Goal: Find specific page/section: Find specific page/section

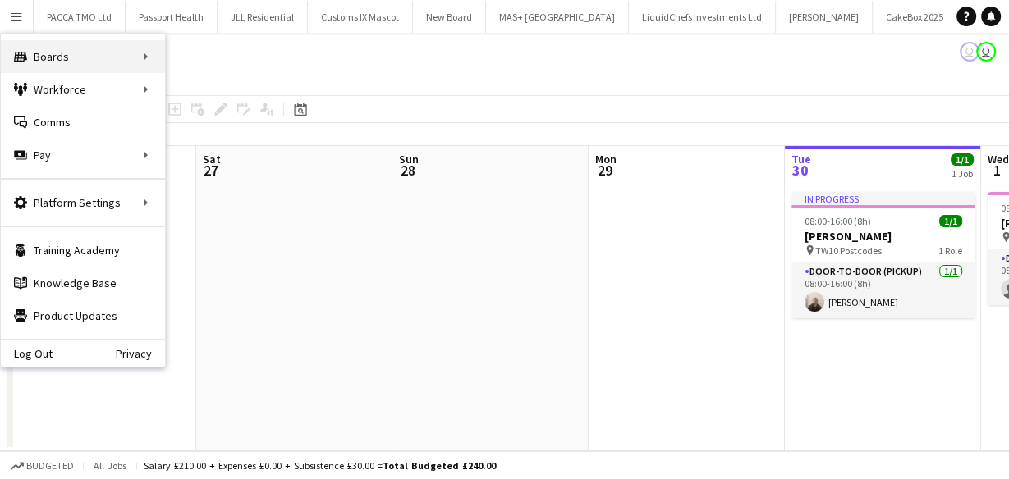
scroll to position [0, 565]
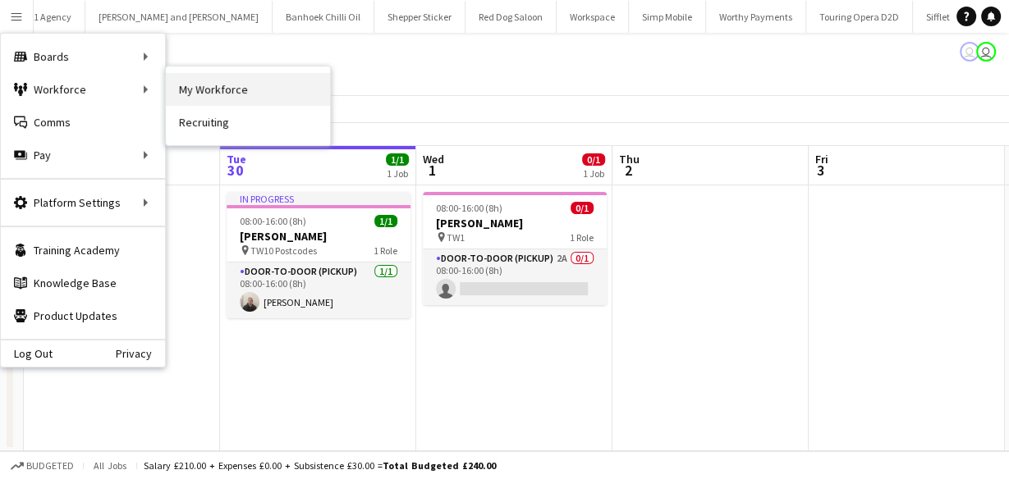
click at [188, 85] on link "My Workforce" at bounding box center [248, 89] width 164 height 33
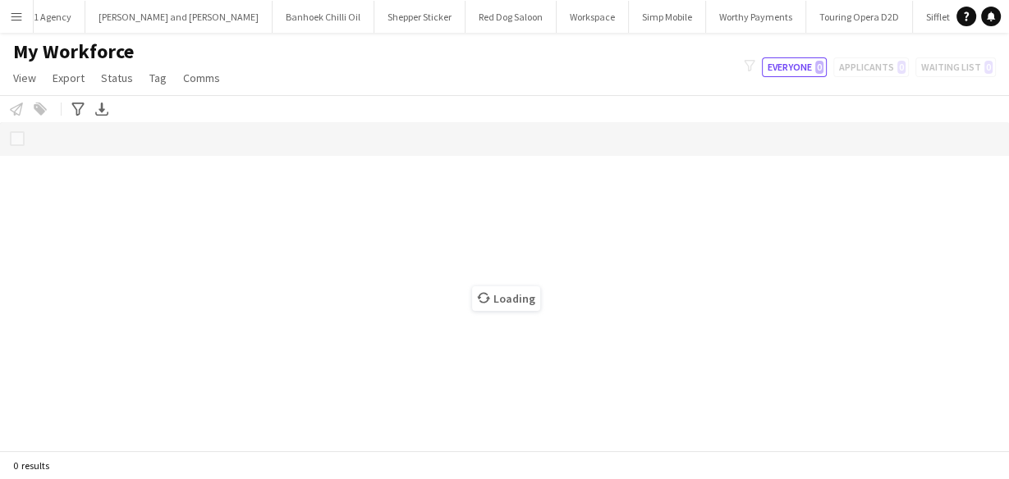
click at [16, 16] on app-icon "Menu" at bounding box center [16, 16] width 13 height 13
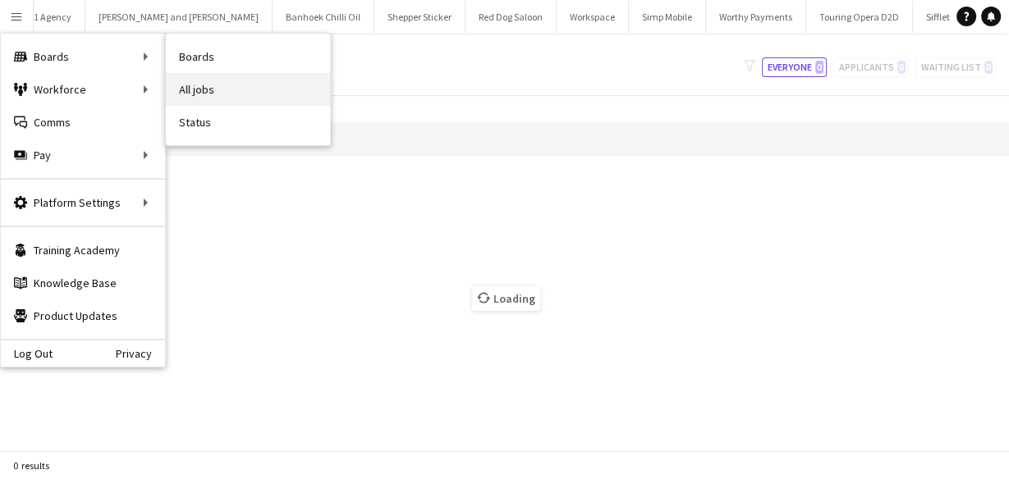
click at [179, 85] on link "All jobs" at bounding box center [248, 89] width 164 height 33
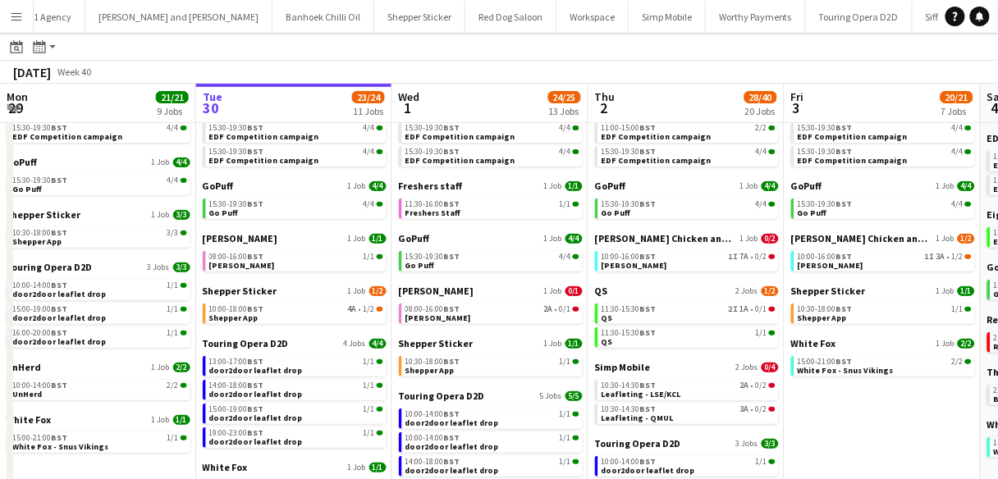
scroll to position [96, 0]
click at [302, 214] on link "15:30-19:30 BST 4/4 Go Puff" at bounding box center [296, 208] width 174 height 19
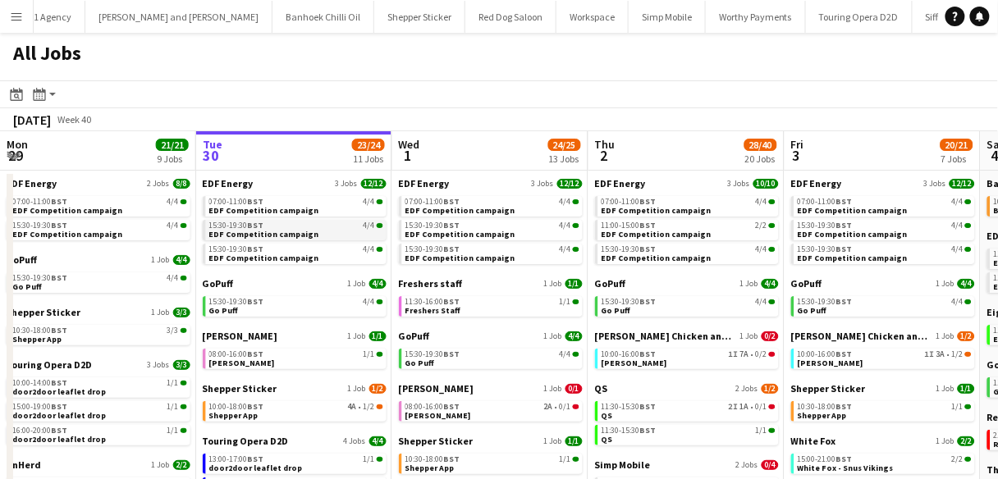
scroll to position [0, 0]
click at [357, 216] on app-calendar-brief-board "EDF Energy 3 Jobs 12/12 07:00-11:00 BST 4/4 EDF Competition campaign 15:30-19:3…" at bounding box center [295, 220] width 184 height 87
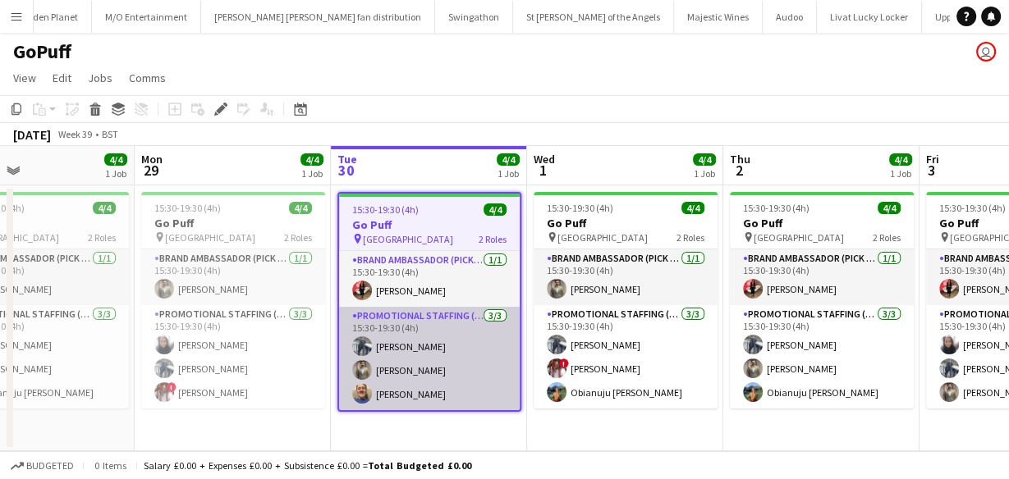
scroll to position [0, 396]
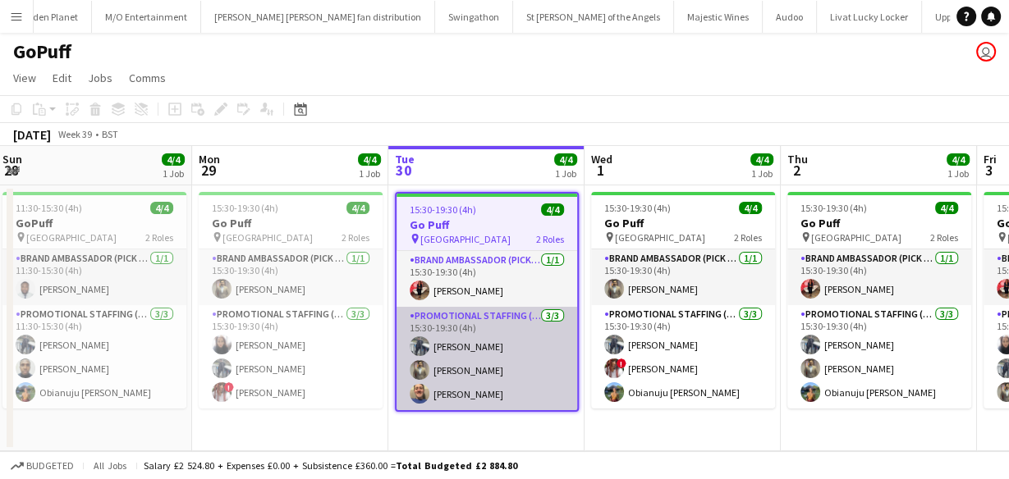
click at [448, 336] on app-card-role "Promotional Staffing (Brand Ambassadors) [DATE] 15:30-19:30 (4h) [PERSON_NAME] …" at bounding box center [486, 358] width 181 height 103
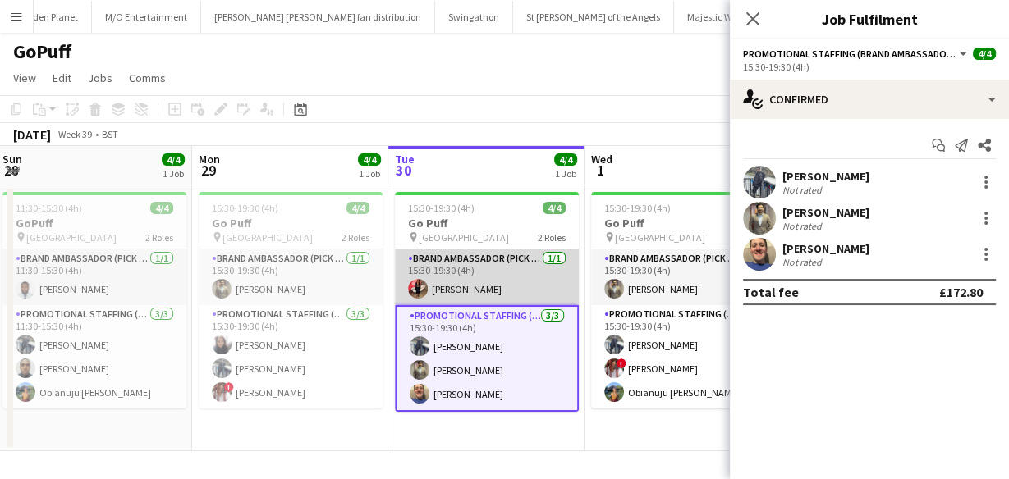
click at [439, 284] on app-card-role "Brand Ambassador (Pick up) [DATE] 15:30-19:30 (4h) [PERSON_NAME]" at bounding box center [487, 278] width 184 height 56
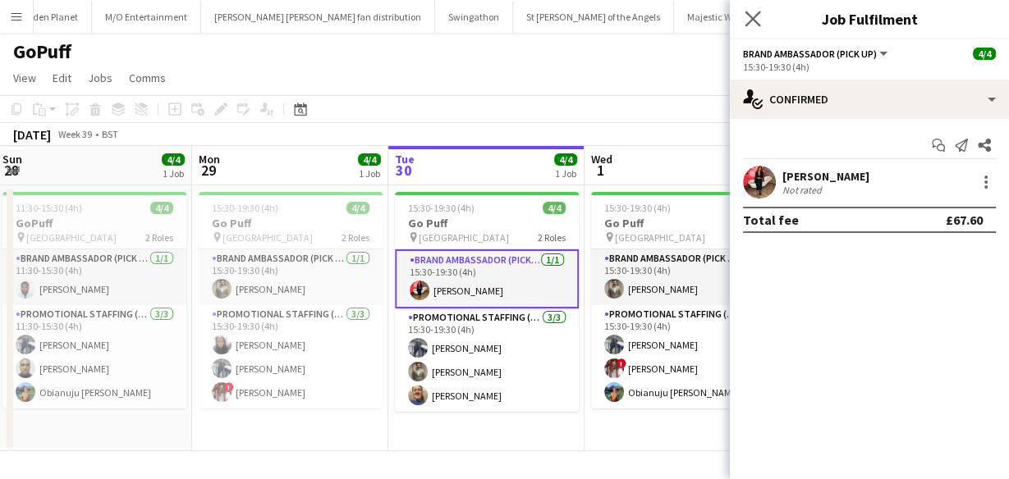
click at [754, 28] on app-icon "Close pop-in" at bounding box center [753, 19] width 24 height 24
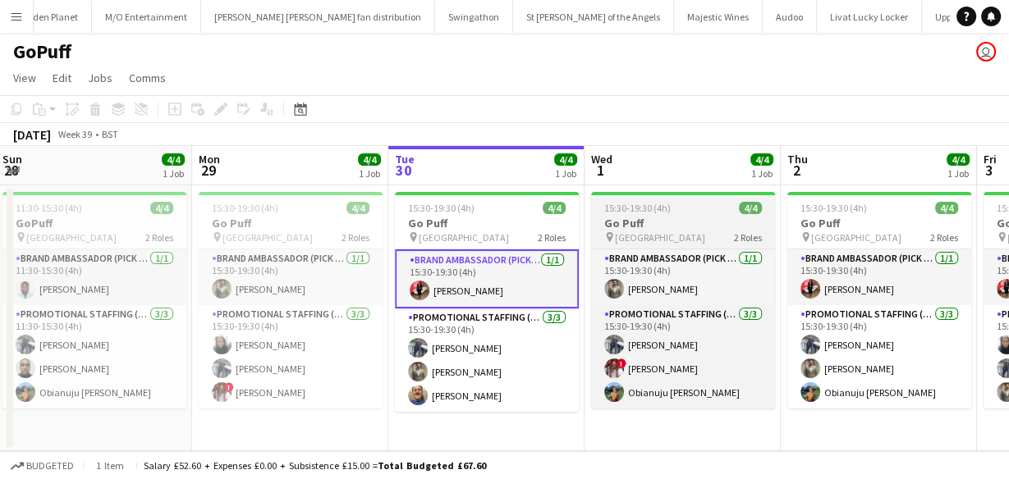
click at [653, 228] on h3 "Go Puff" at bounding box center [683, 223] width 184 height 15
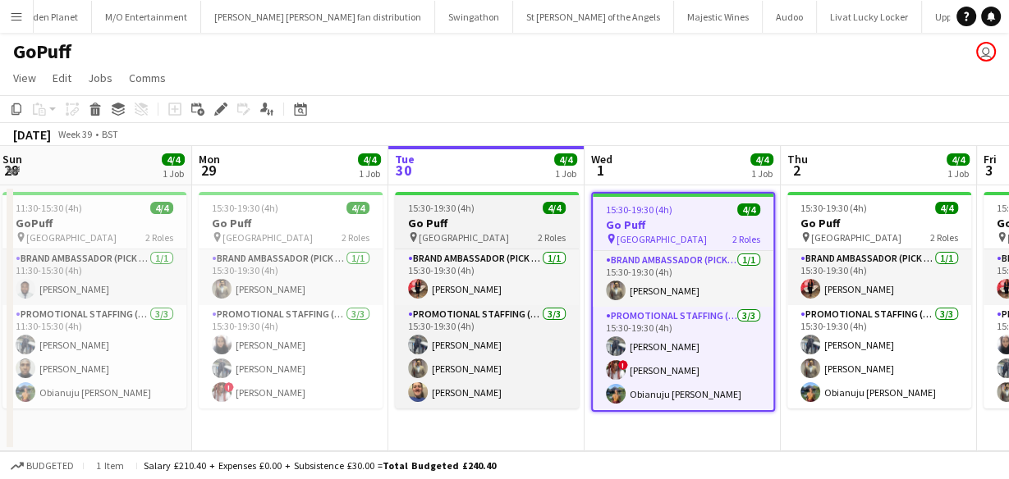
click at [479, 237] on div "pin Birmingham 2 Roles" at bounding box center [487, 237] width 184 height 13
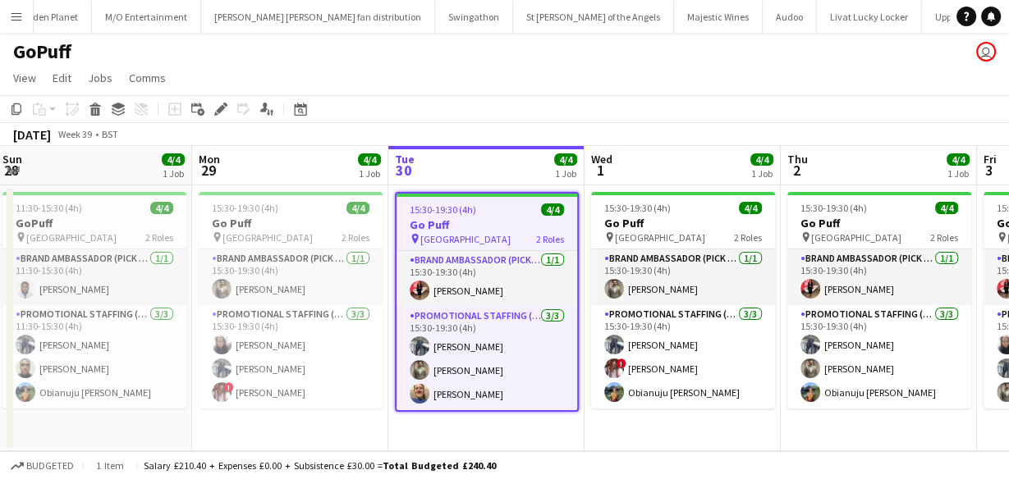
click at [0, 21] on button "Menu" at bounding box center [16, 16] width 33 height 33
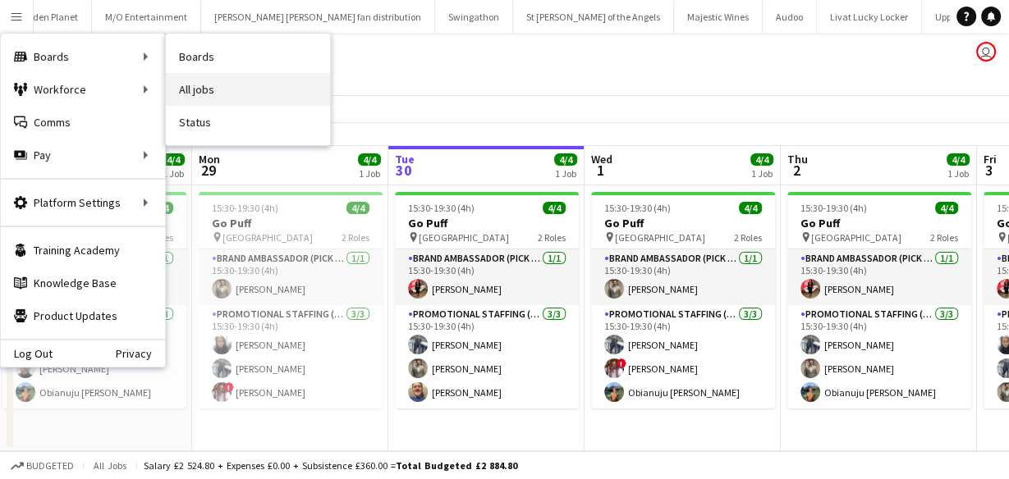
click at [217, 90] on link "All jobs" at bounding box center [248, 89] width 164 height 33
